Goal: Find specific fact: Find specific fact

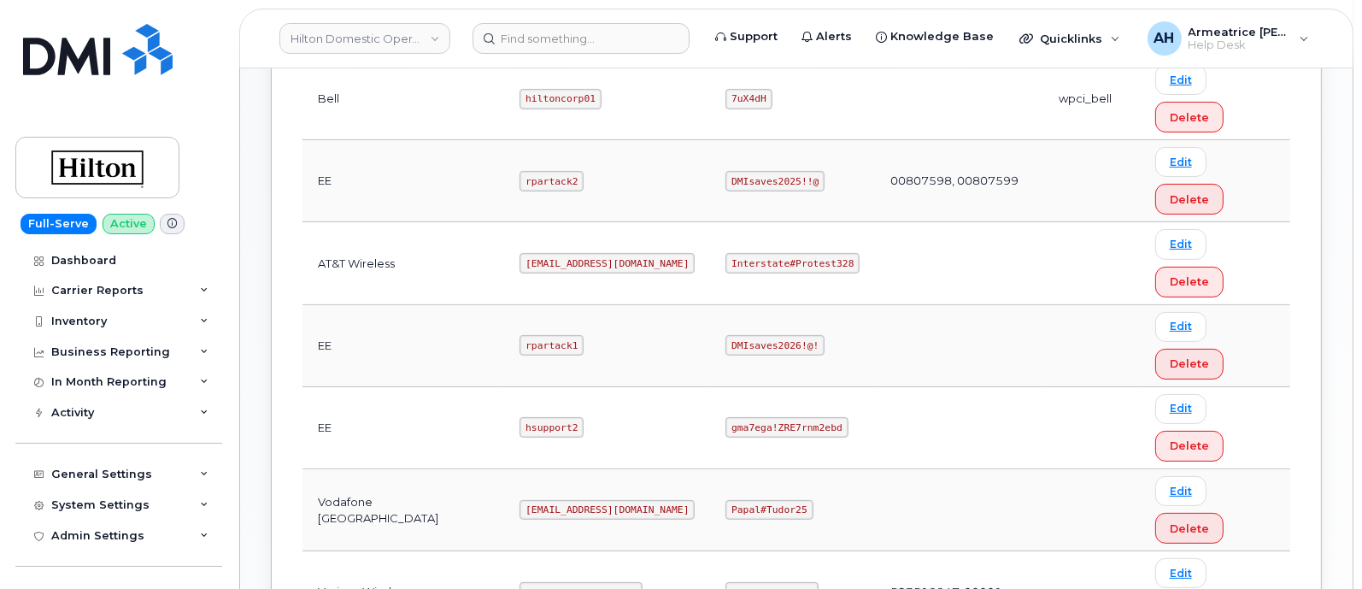
scroll to position [534, 0]
drag, startPoint x: 504, startPoint y: 150, endPoint x: 627, endPoint y: 155, distance: 123.1
click at [628, 220] on td "[EMAIL_ADDRESS][DOMAIN_NAME]" at bounding box center [607, 261] width 206 height 82
copy code "ms-hilton@dminc.com"
drag, startPoint x: 713, startPoint y: 151, endPoint x: 831, endPoint y: 156, distance: 117.2
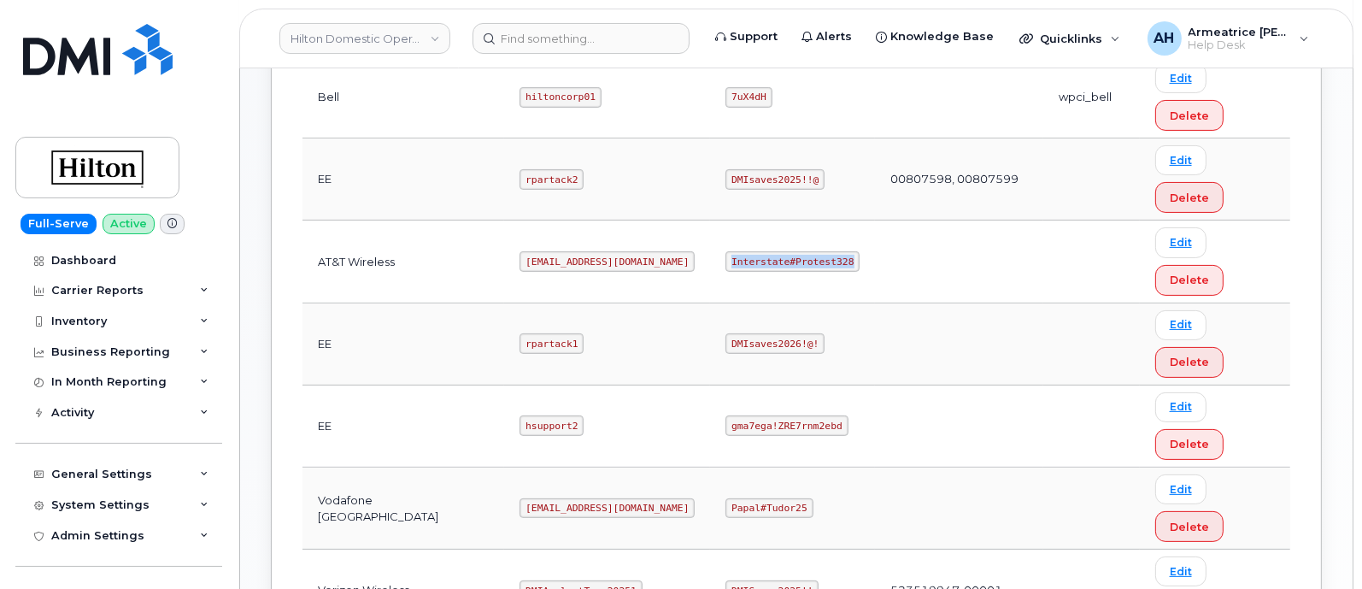
click at [831, 251] on code "Interstate#Protest328" at bounding box center [792, 261] width 134 height 21
copy code "Interstate#Protest328"
